Goal: Find specific page/section: Find specific page/section

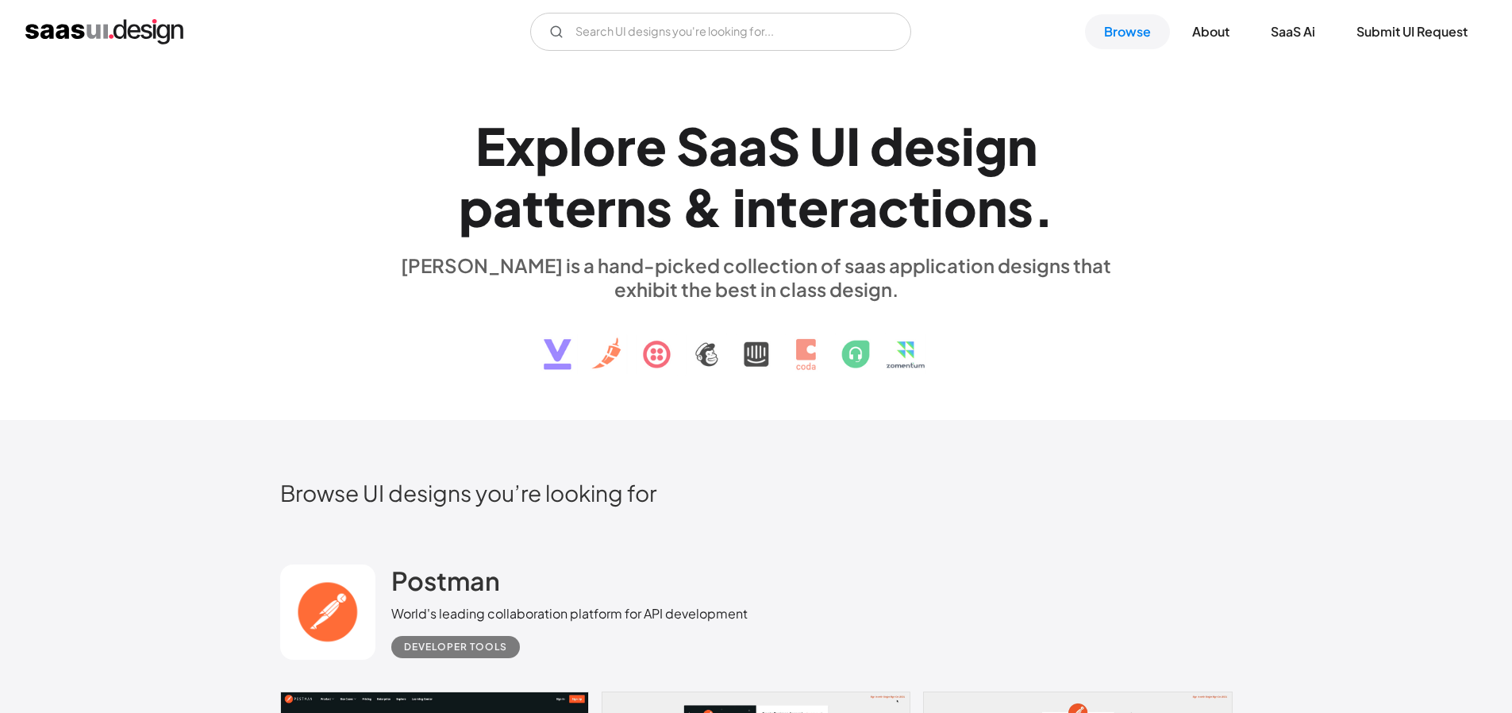
click at [134, 37] on img "home" at bounding box center [104, 31] width 158 height 25
click at [1278, 39] on link "SaaS Ai" at bounding box center [1292, 31] width 83 height 35
click at [1203, 34] on link "About" at bounding box center [1210, 31] width 75 height 35
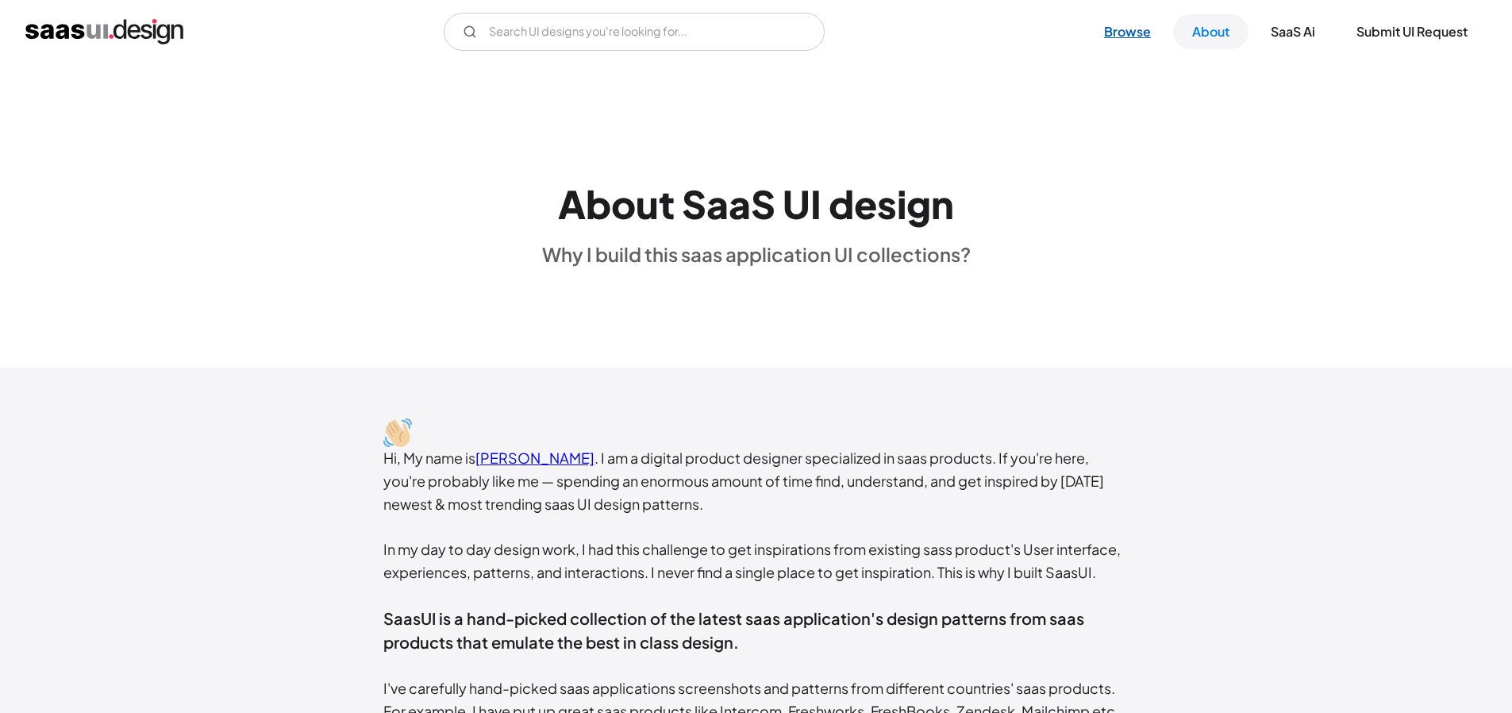
click at [1126, 30] on link "Browse" at bounding box center [1127, 31] width 85 height 35
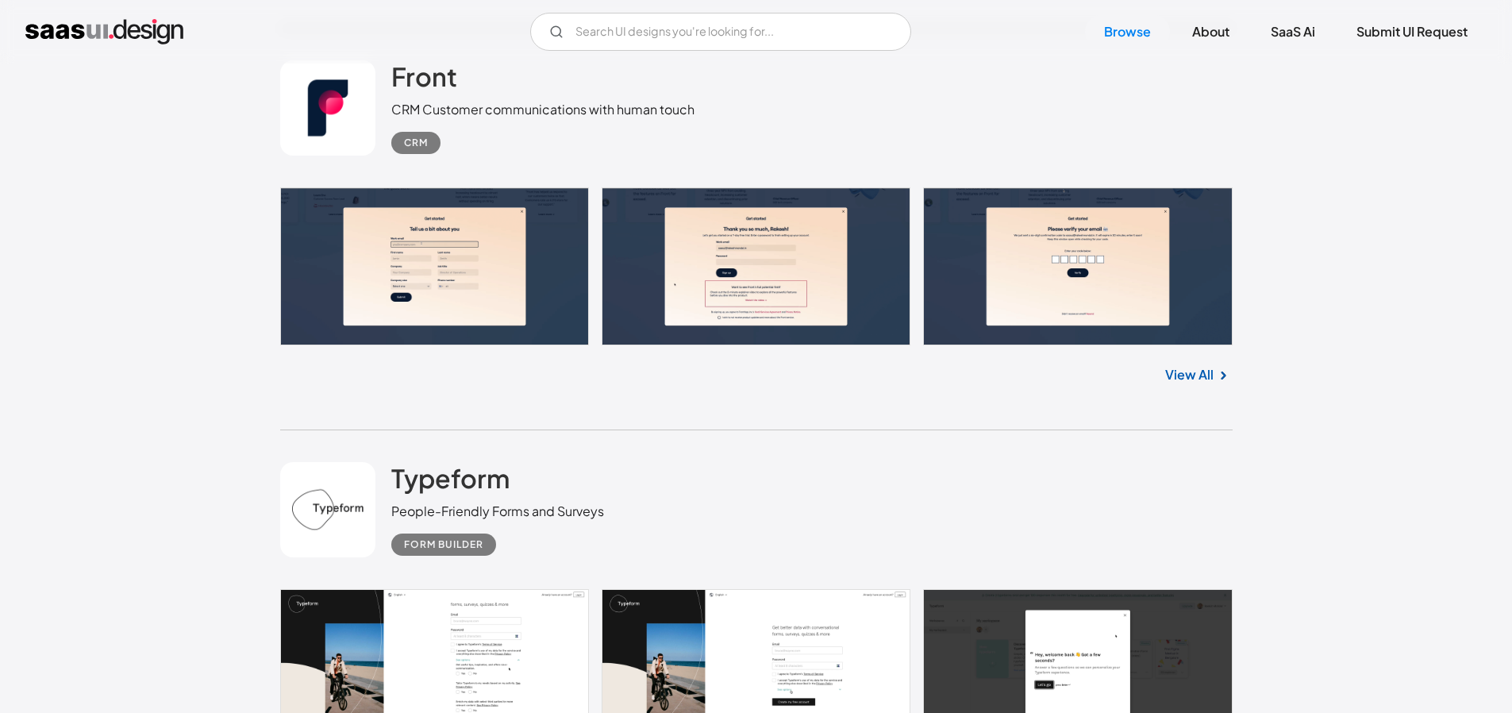
scroll to position [1658, 0]
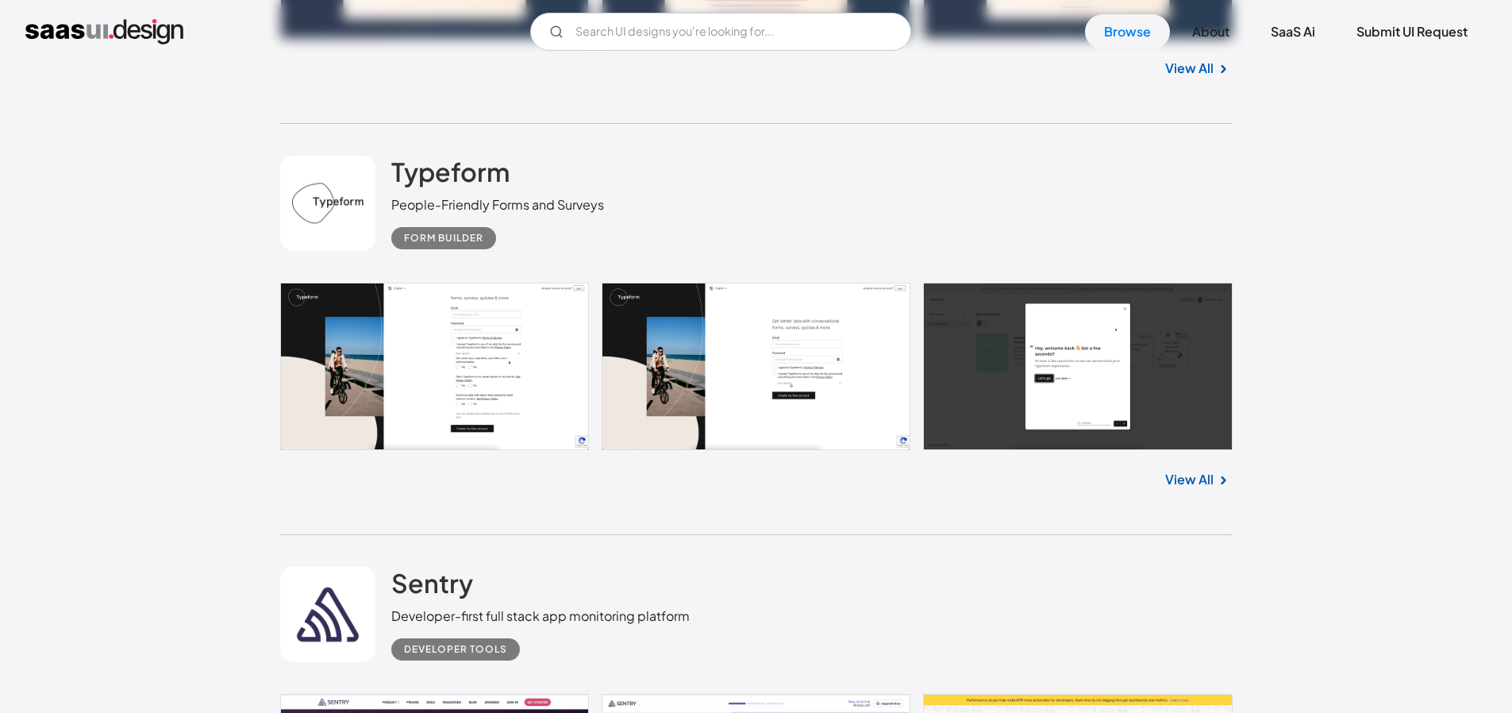
click at [495, 321] on link at bounding box center [756, 365] width 952 height 167
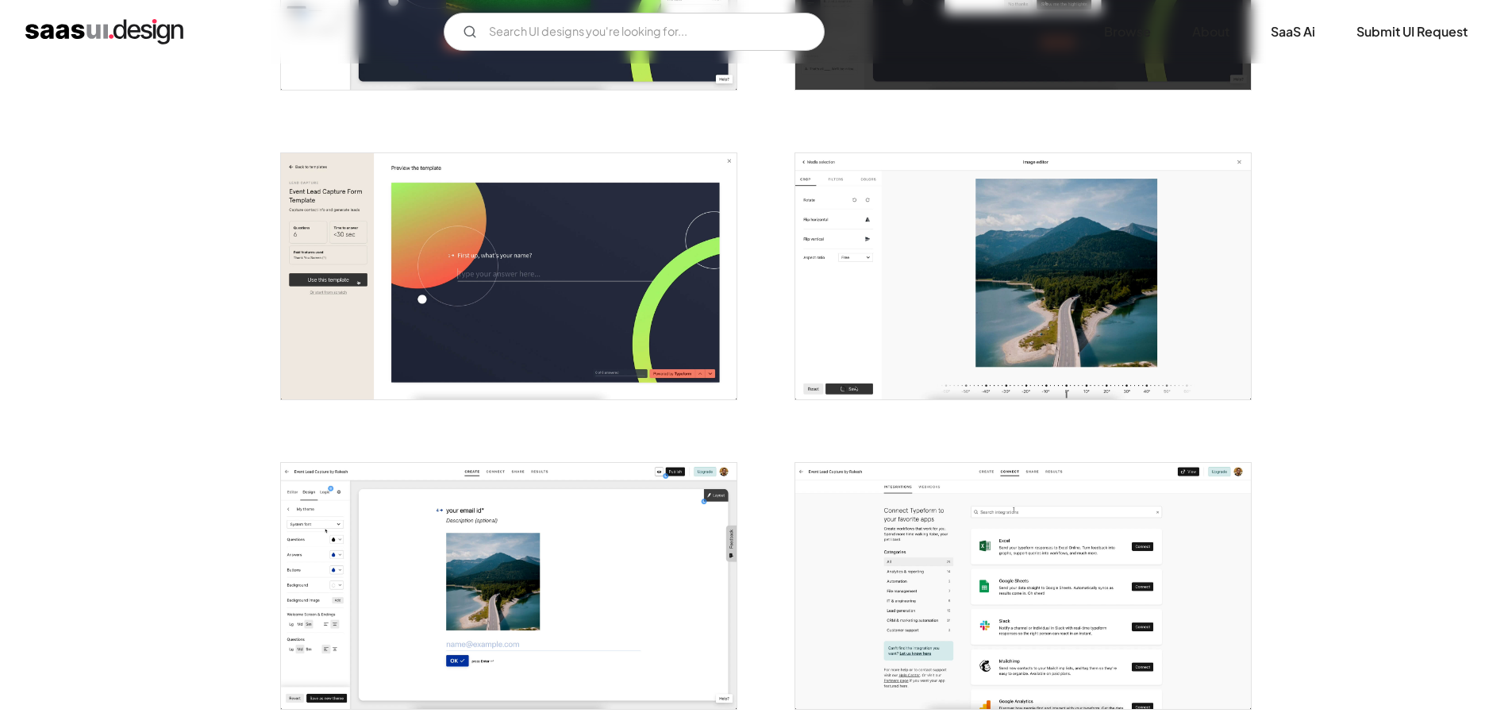
scroll to position [2841, 0]
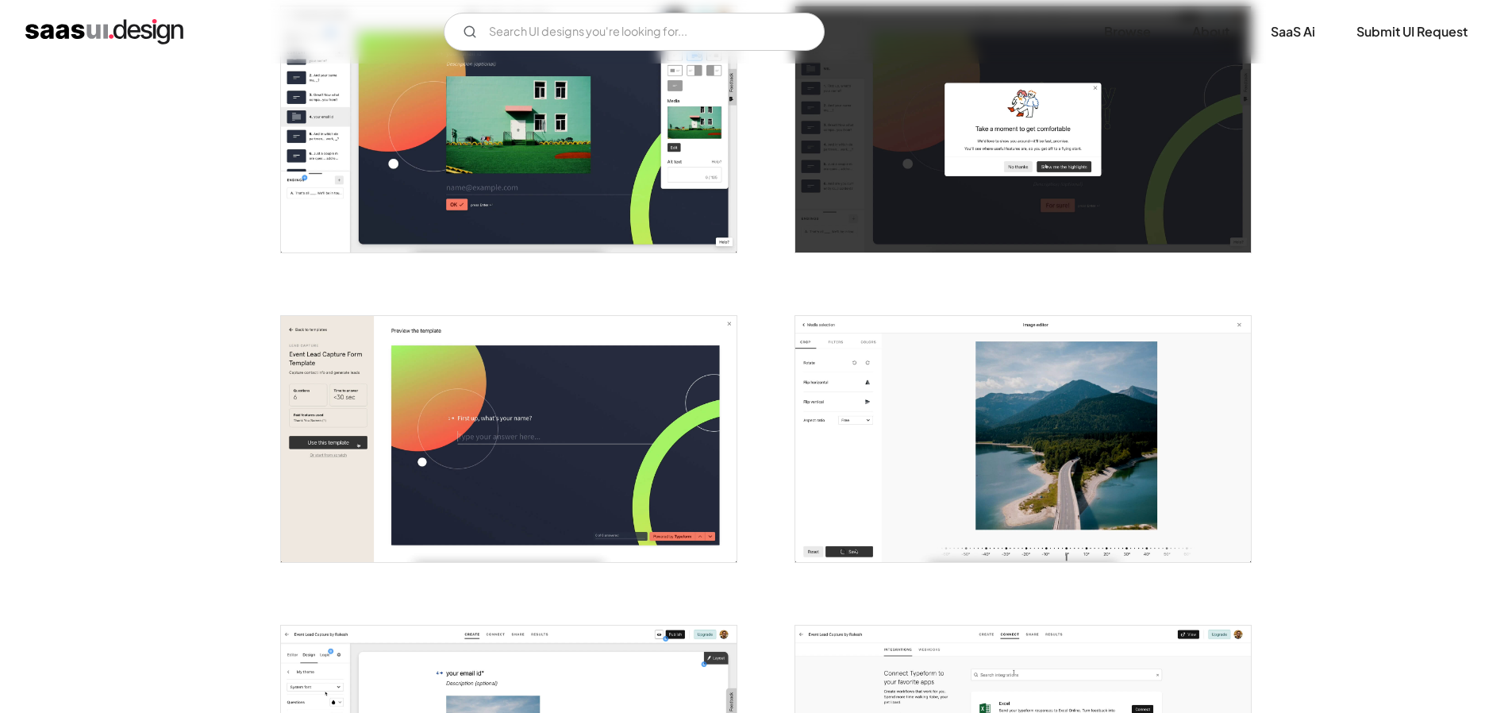
click at [100, 26] on img "home" at bounding box center [104, 31] width 158 height 25
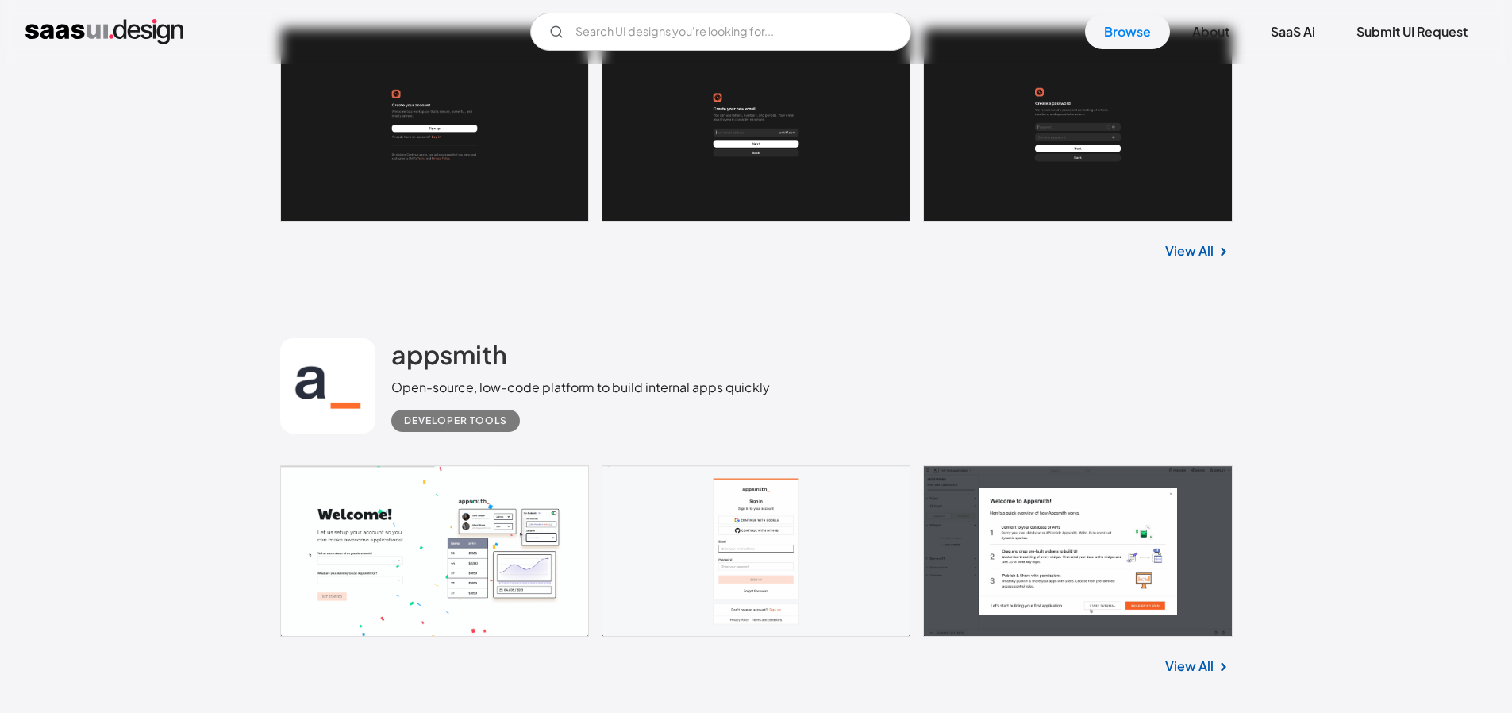
scroll to position [10506, 0]
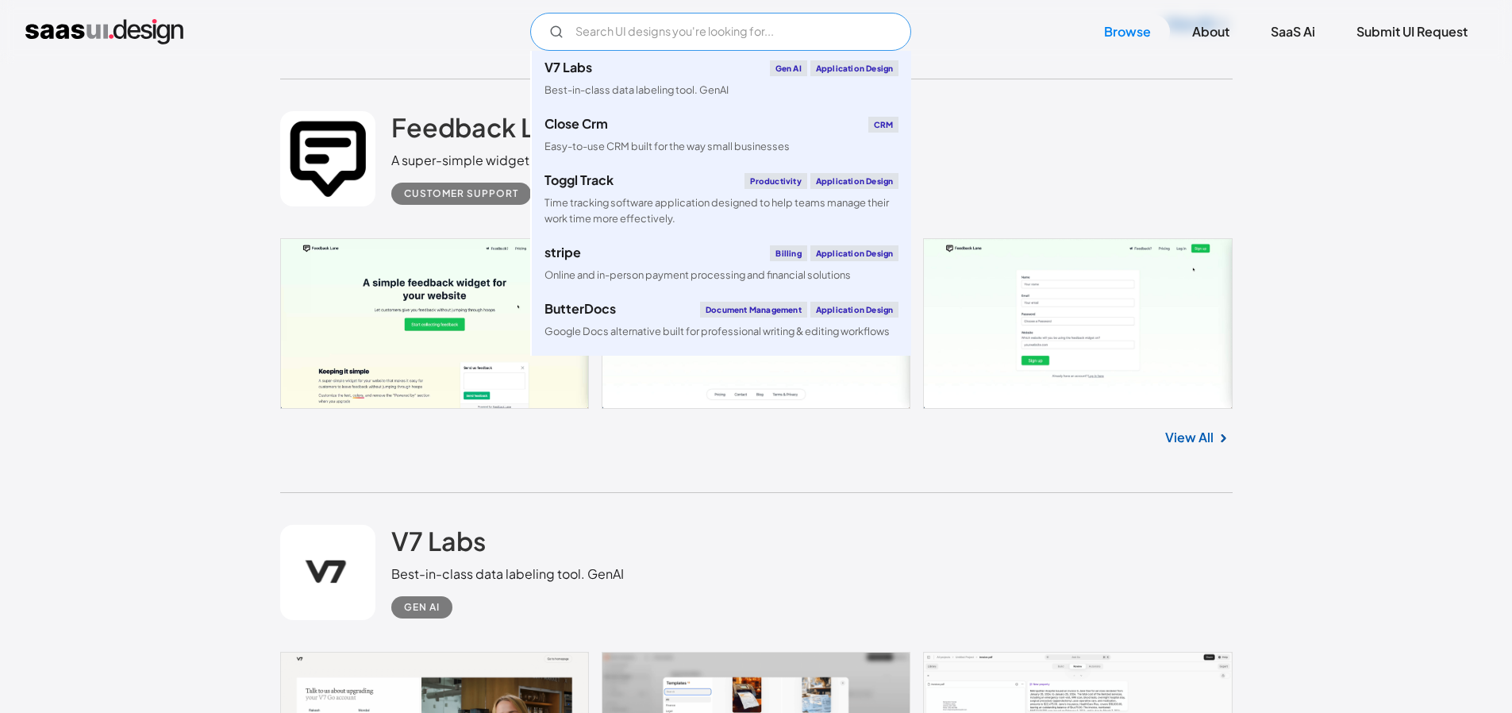
click at [654, 21] on input "Email Form" at bounding box center [720, 32] width 381 height 38
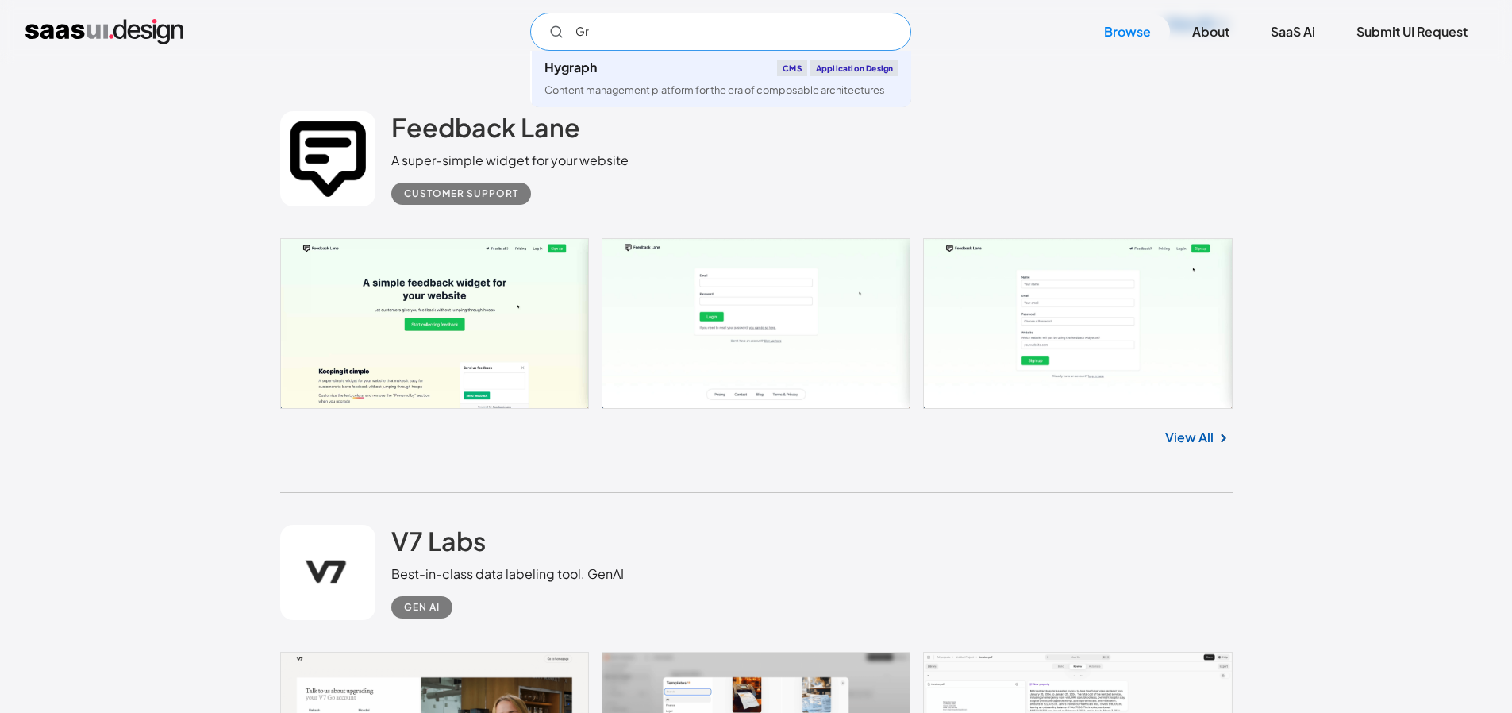
type input "G"
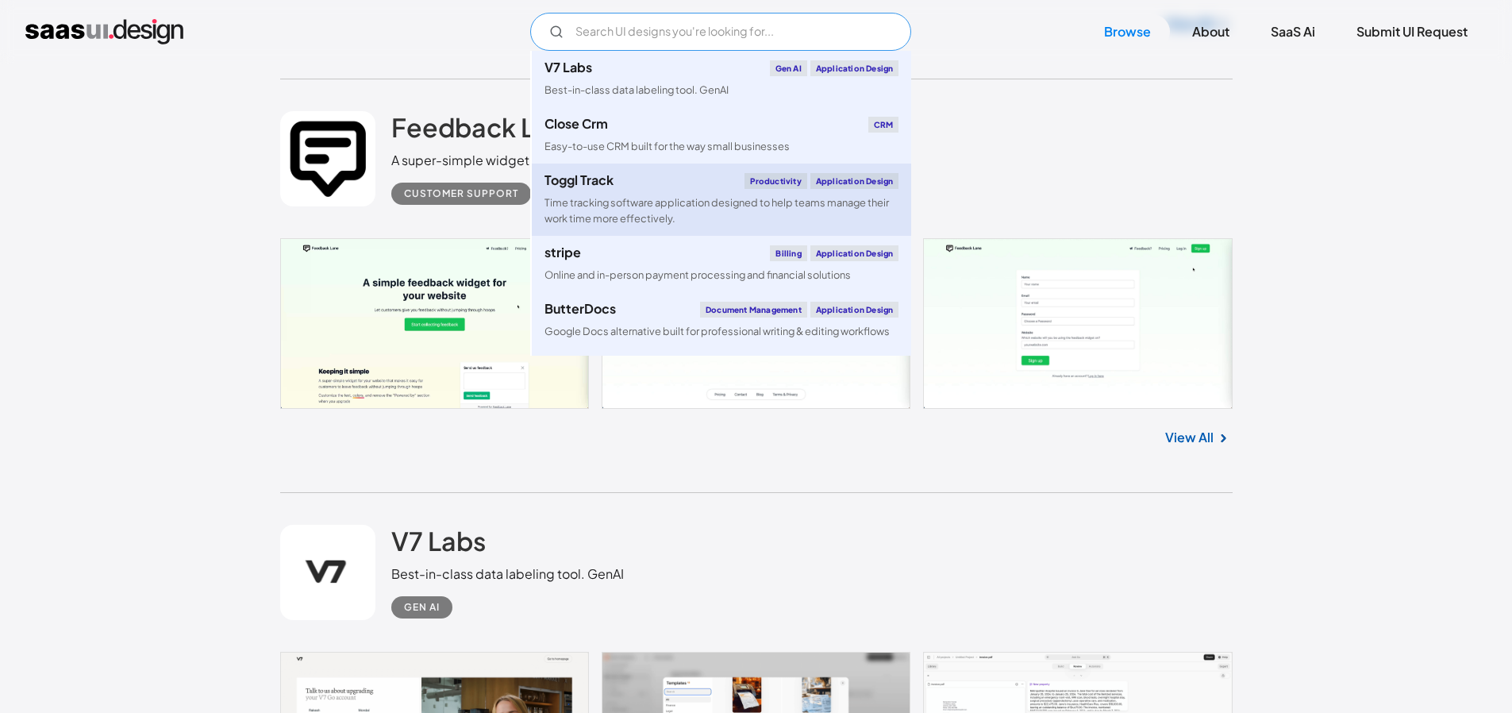
scroll to position [1259, 0]
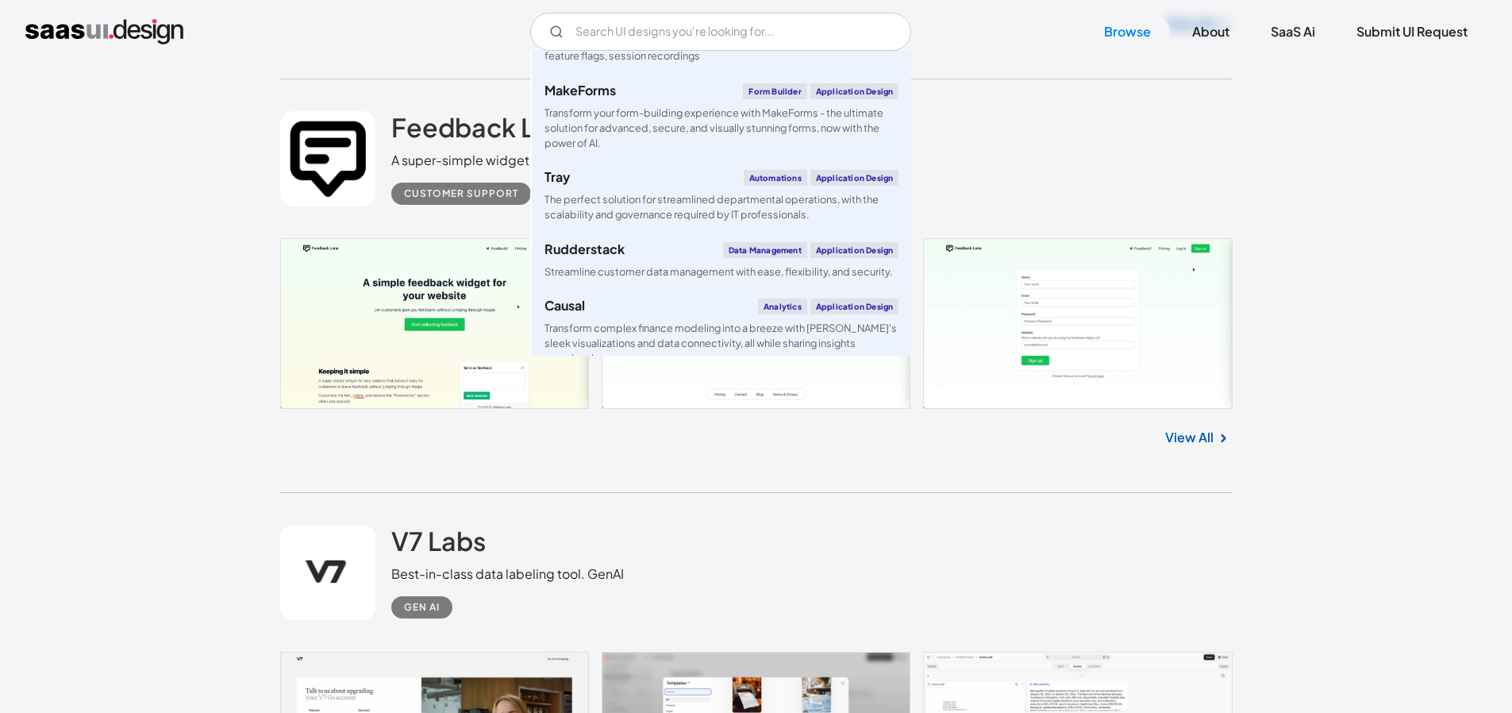
click at [1067, 152] on div "Feedback Lane A super-simple widget for your website Customer Support" at bounding box center [756, 158] width 952 height 159
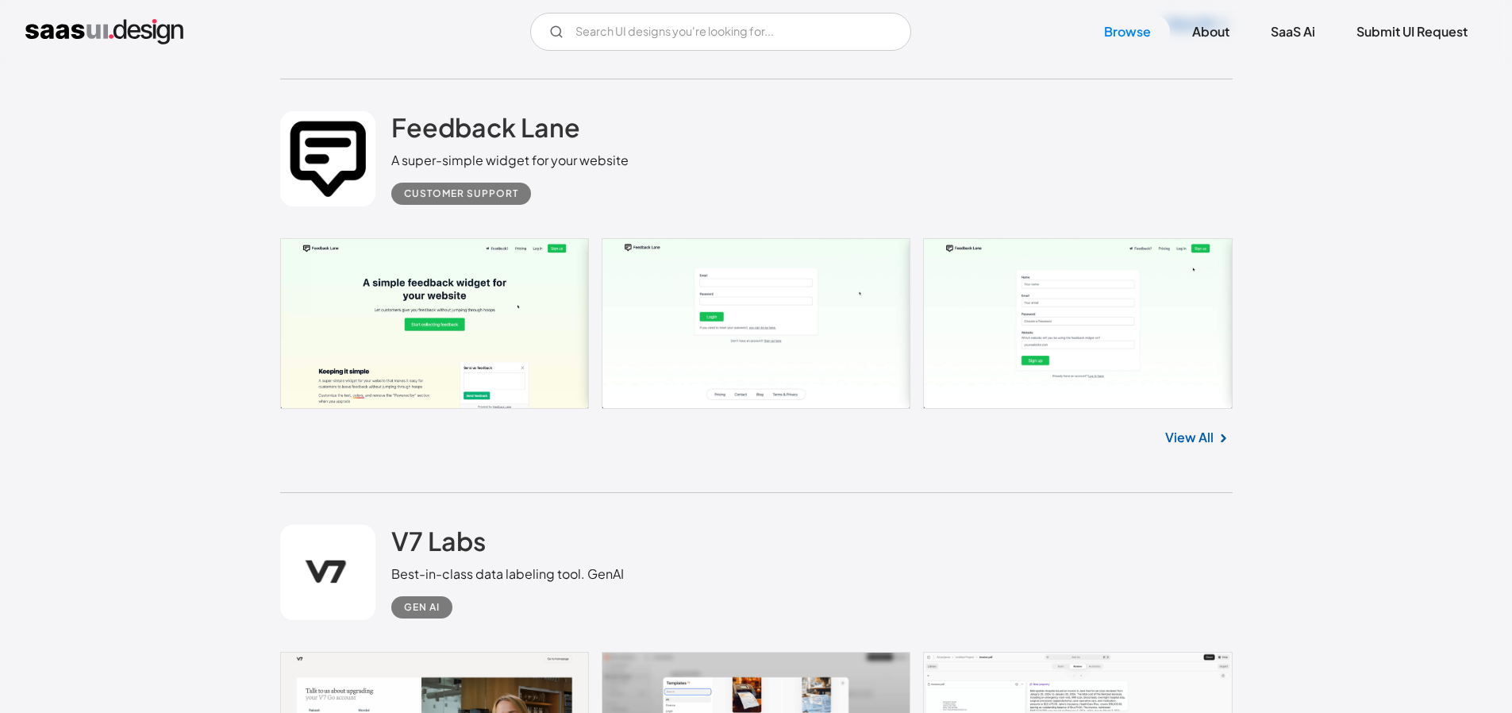
click at [1067, 152] on div "Feedback Lane A super-simple widget for your website Customer Support" at bounding box center [756, 158] width 952 height 159
